Goal: Task Accomplishment & Management: Manage account settings

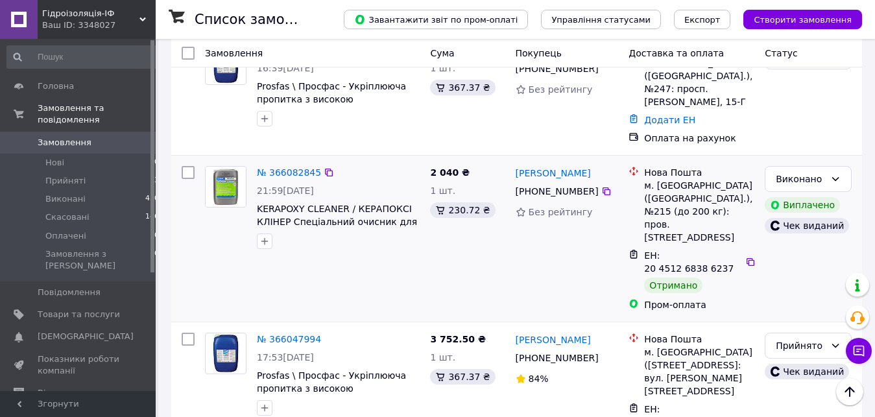
scroll to position [265, 0]
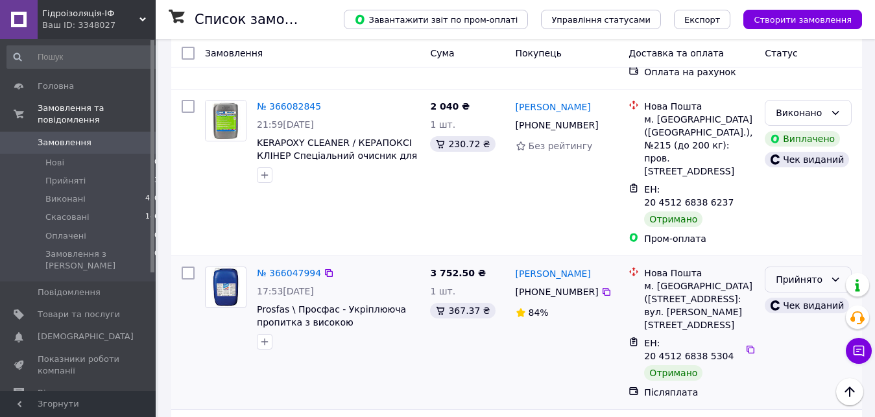
click at [837, 274] on icon at bounding box center [835, 279] width 10 height 10
click at [815, 258] on li "Виконано" at bounding box center [808, 256] width 86 height 23
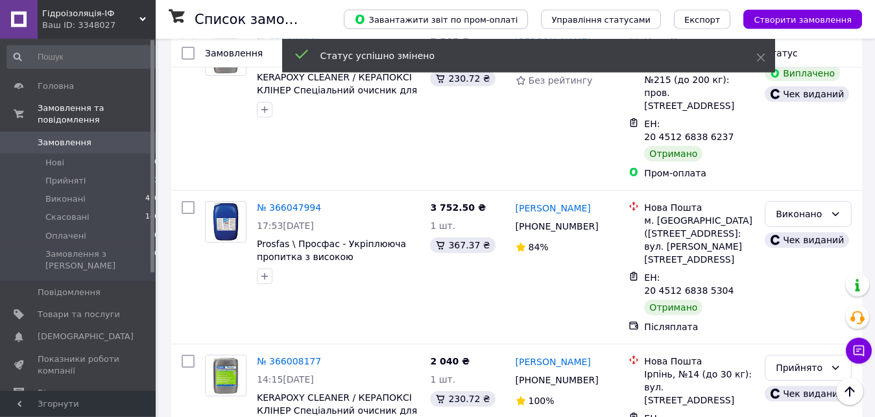
scroll to position [397, 0]
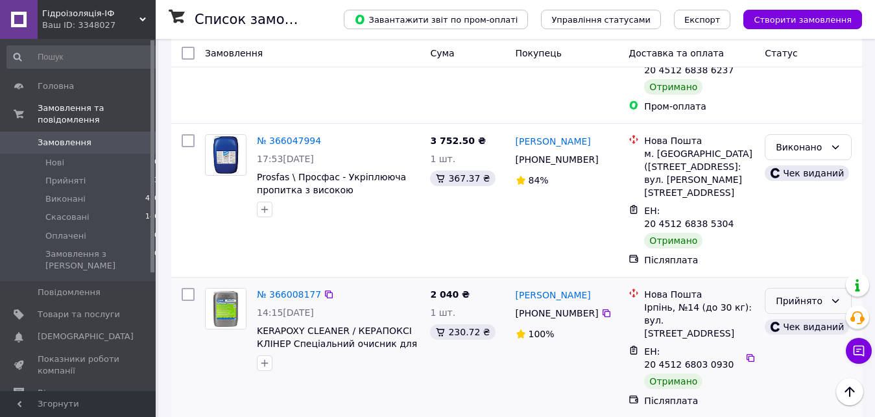
click at [834, 296] on icon at bounding box center [835, 301] width 10 height 10
click at [817, 250] on li "Виконано" at bounding box center [808, 251] width 86 height 23
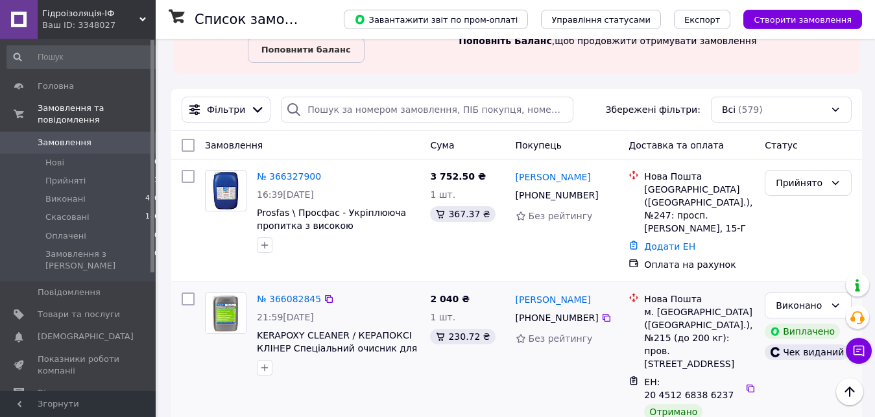
scroll to position [66, 0]
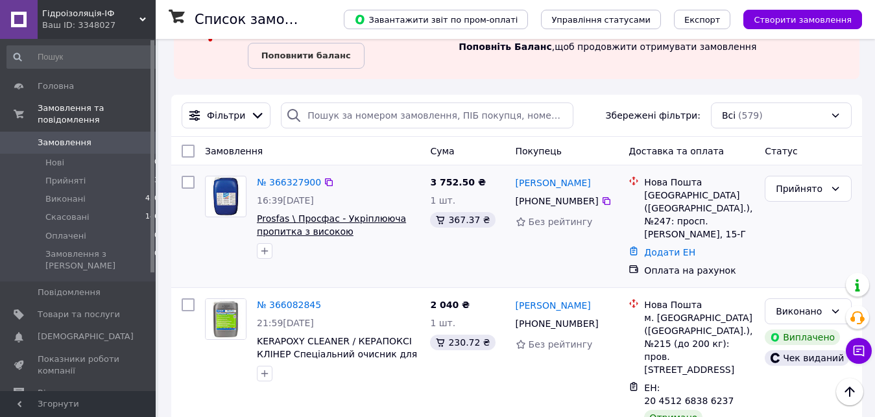
click at [307, 224] on span "Prosfas \ Просфас - Укріплююча пропитка з високою проникаючою здатністю на осно…" at bounding box center [331, 237] width 149 height 49
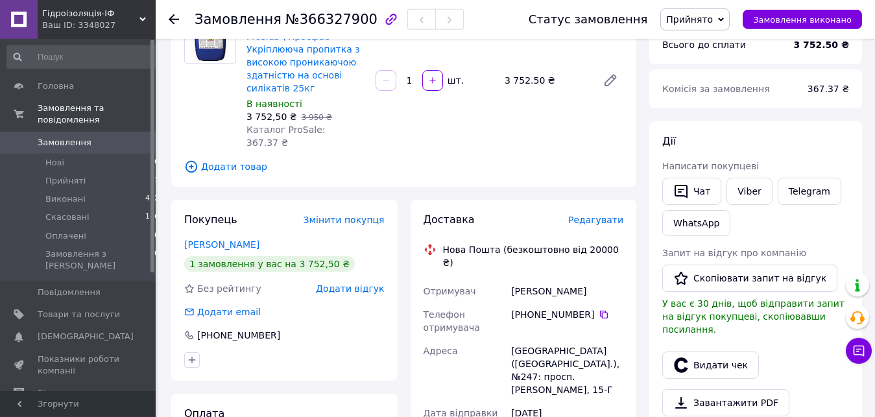
scroll to position [198, 0]
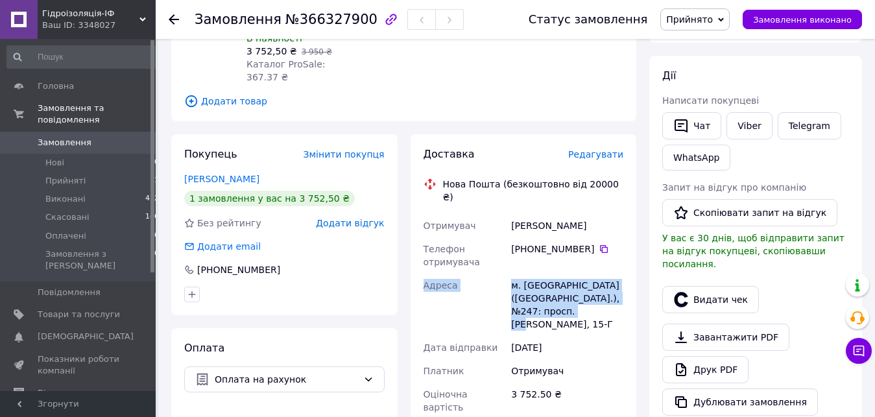
drag, startPoint x: 424, startPoint y: 199, endPoint x: 581, endPoint y: 283, distance: 178.5
click at [581, 283] on div "Отримувач [PERSON_NAME] Телефон отримувача [PHONE_NUMBER]   Адреса м. [GEOGRAPH…" at bounding box center [524, 316] width 206 height 205
copy div "Адреса [PERSON_NAME]. [GEOGRAPHIC_DATA] ([GEOGRAPHIC_DATA].), №247: просп. [PER…"
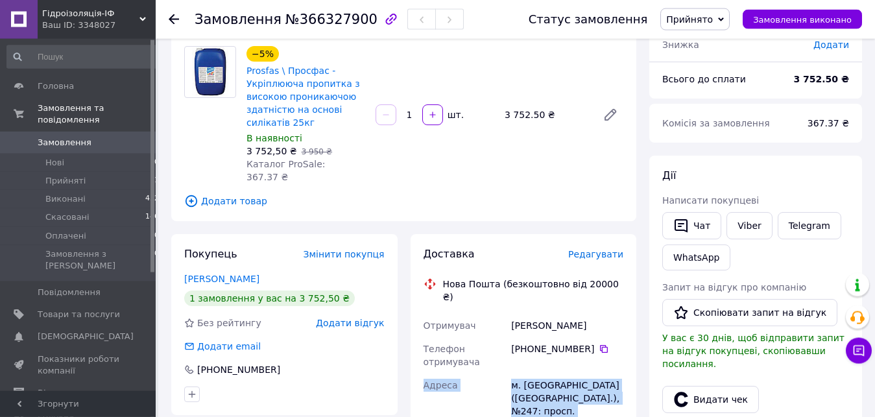
scroll to position [0, 0]
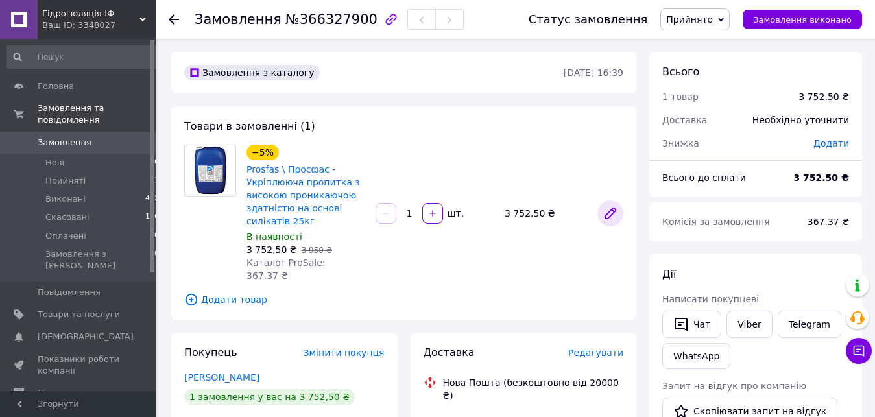
click at [609, 208] on icon at bounding box center [610, 213] width 10 height 10
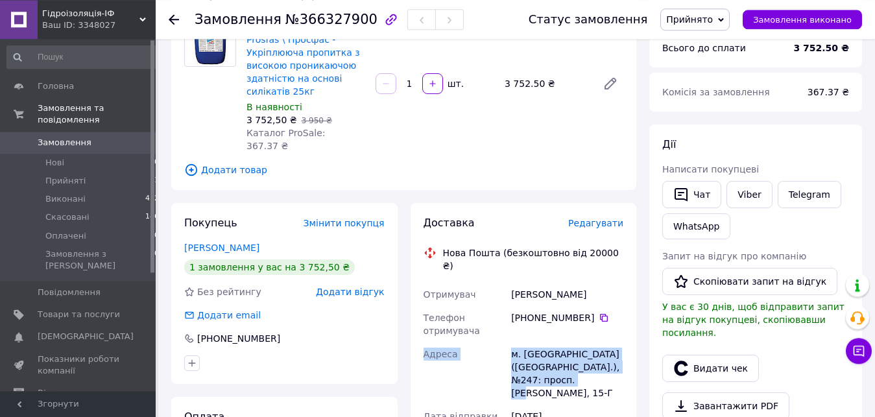
scroll to position [132, 0]
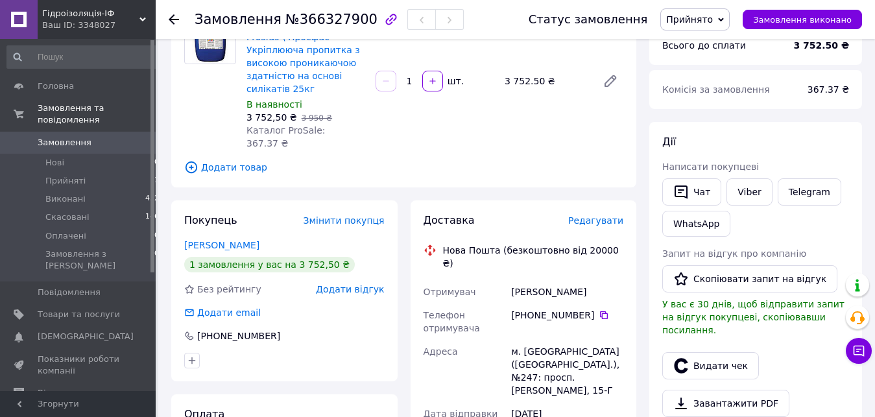
click at [516, 141] on div "Товари в замовленні (1) −5% Prosfas \ Просфас - Укріплююча пропитка з високою п…" at bounding box center [403, 80] width 465 height 213
click at [533, 72] on div "3 752.50 ₴" at bounding box center [545, 81] width 93 height 18
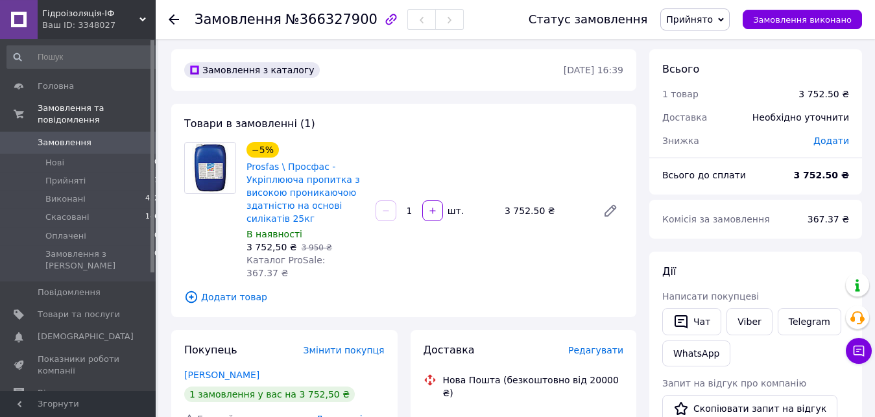
scroll to position [0, 0]
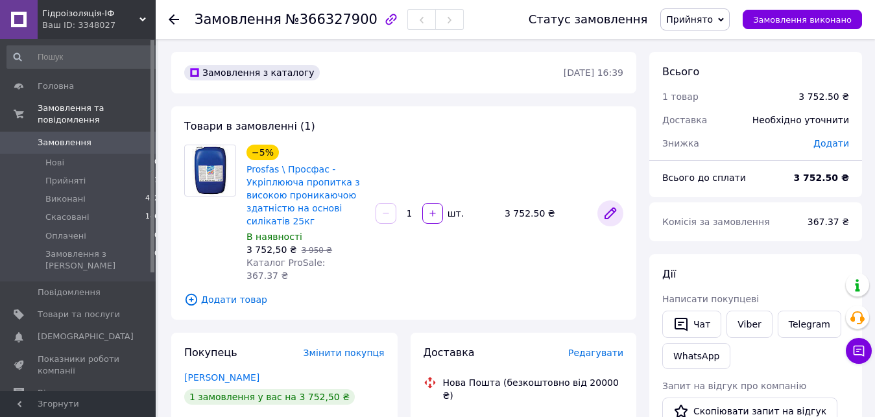
click at [606, 210] on icon at bounding box center [610, 213] width 10 height 10
click at [432, 209] on icon "button" at bounding box center [432, 213] width 9 height 9
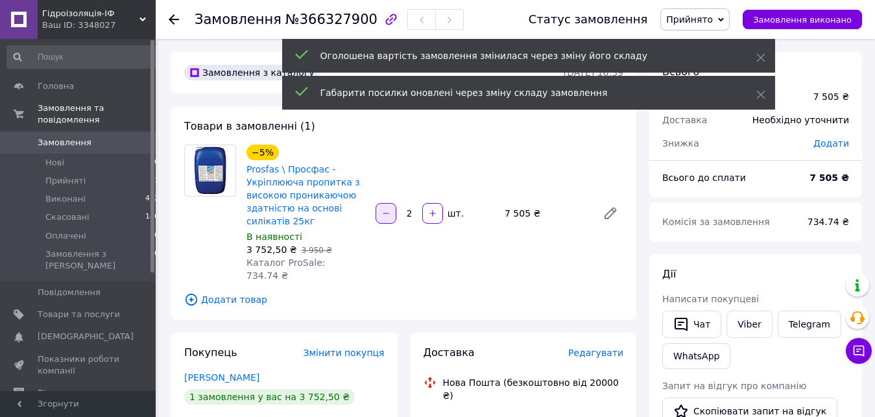
click at [385, 209] on icon "button" at bounding box center [385, 213] width 9 height 9
type input "1"
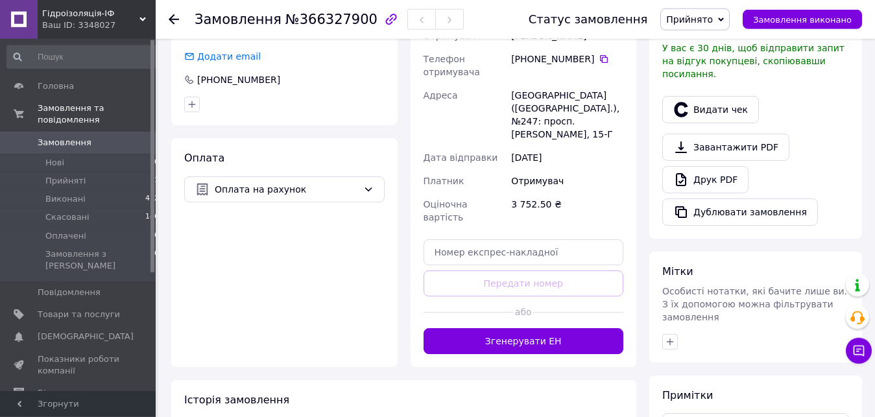
scroll to position [397, 0]
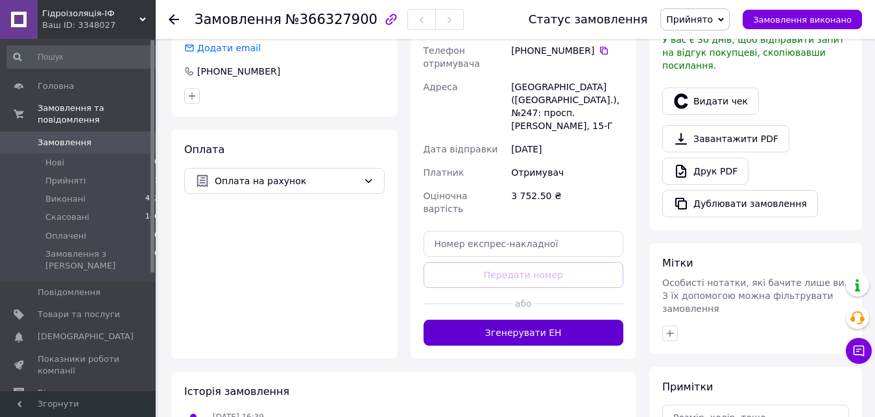
click at [533, 320] on button "Згенерувати ЕН" at bounding box center [524, 333] width 200 height 26
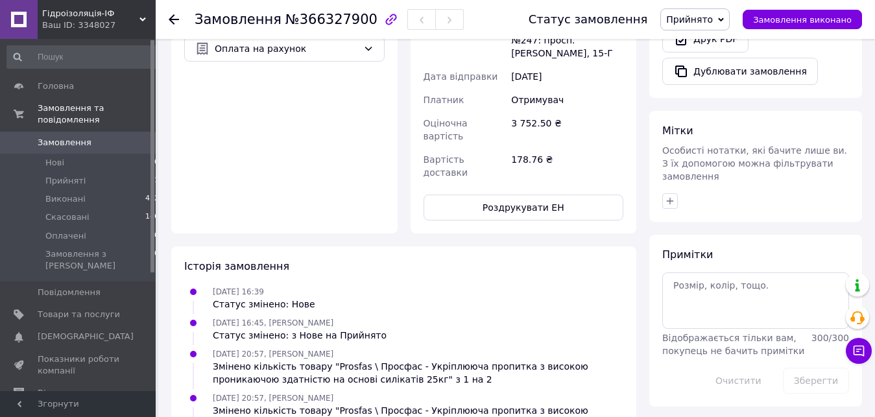
scroll to position [534, 0]
